Goal: Task Accomplishment & Management: Use online tool/utility

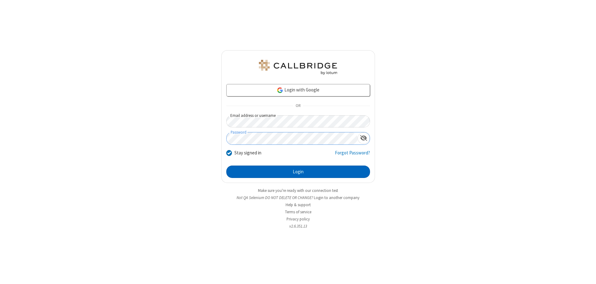
click at [298, 172] on button "Login" at bounding box center [298, 172] width 144 height 12
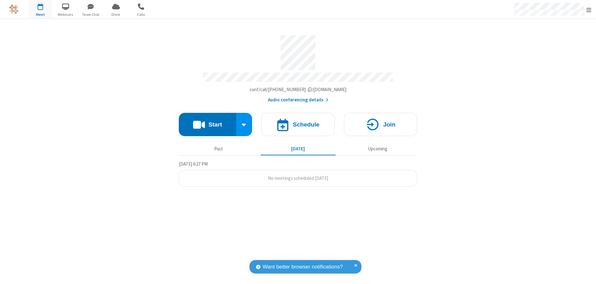
click at [589, 10] on span "Open menu" at bounding box center [588, 10] width 5 height 6
click at [40, 9] on span "button" at bounding box center [40, 6] width 23 height 11
click at [298, 122] on h4 "Schedule" at bounding box center [306, 125] width 27 height 6
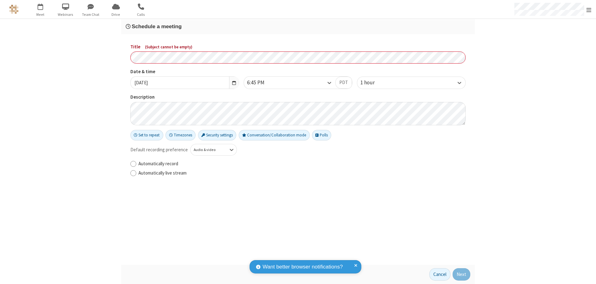
click at [298, 26] on h3 "Schedule a meeting" at bounding box center [298, 27] width 345 height 6
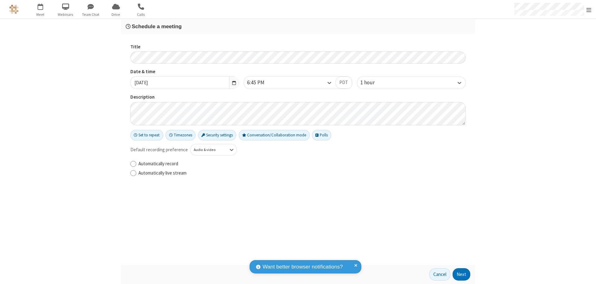
click at [462, 275] on button "Next" at bounding box center [462, 275] width 18 height 12
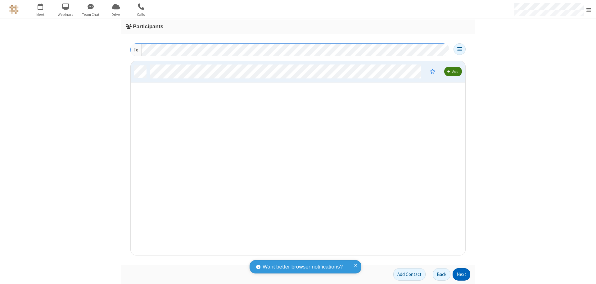
click at [462, 275] on button "Next" at bounding box center [462, 275] width 18 height 12
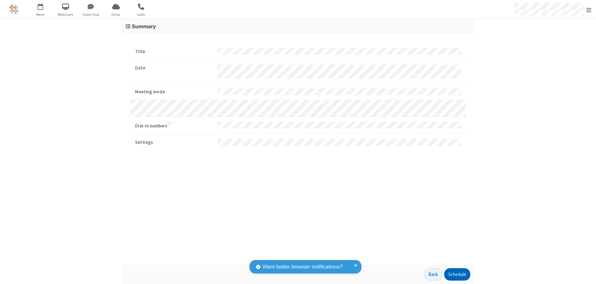
click at [457, 275] on button "Schedule" at bounding box center [457, 275] width 26 height 12
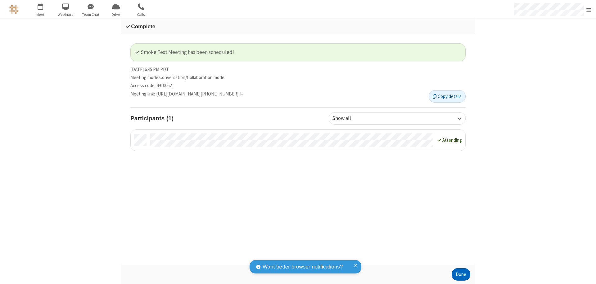
click at [461, 275] on button "Done" at bounding box center [461, 275] width 19 height 12
